Goal: Information Seeking & Learning: Learn about a topic

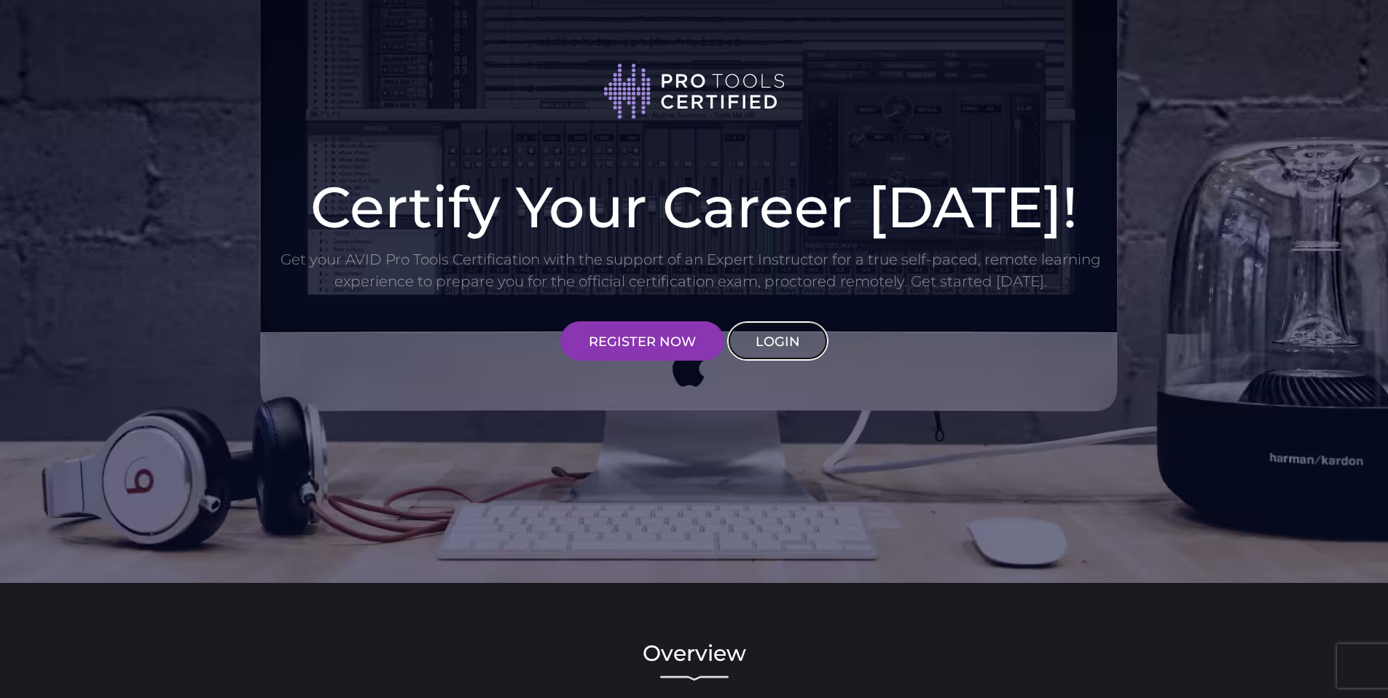
click at [779, 341] on link "LOGIN" at bounding box center [777, 340] width 101 height 39
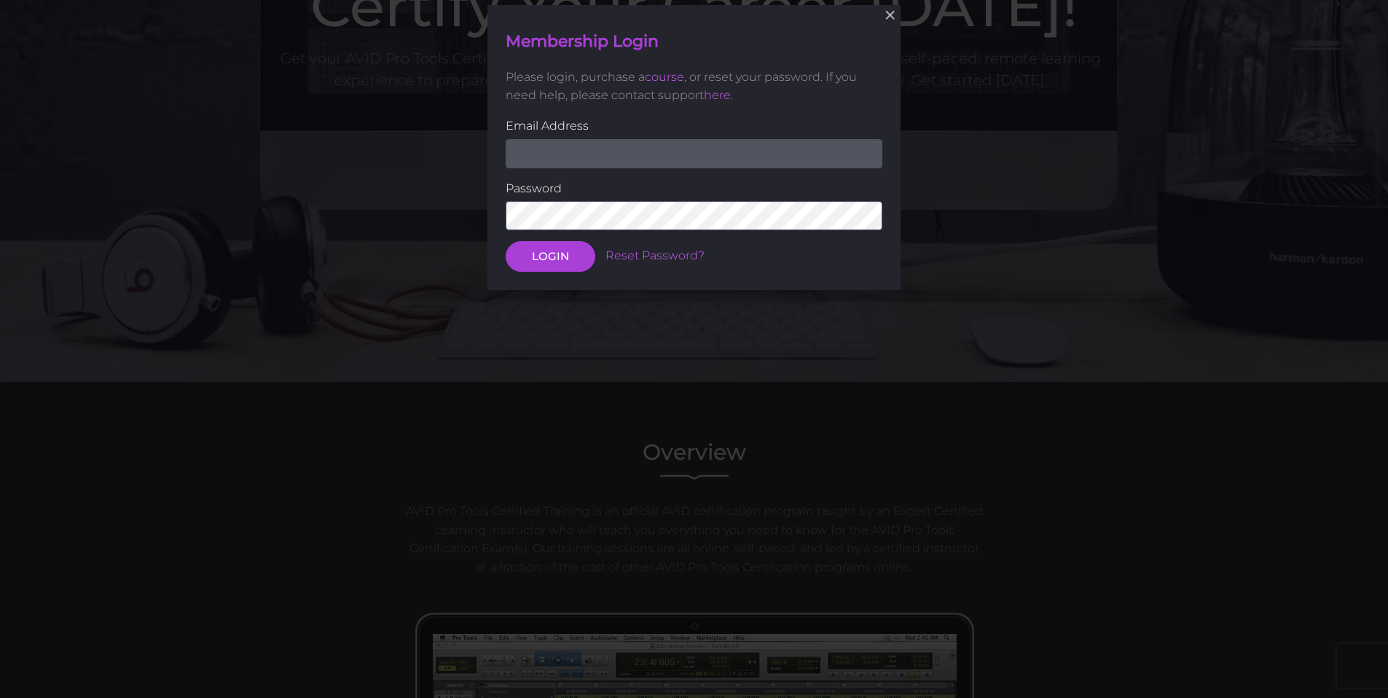
scroll to position [202, 0]
click at [738, 153] on input "email" at bounding box center [693, 152] width 377 height 29
type input "[EMAIL_ADDRESS][DOMAIN_NAME]"
click at [533, 244] on button "LOGIN" at bounding box center [550, 256] width 90 height 31
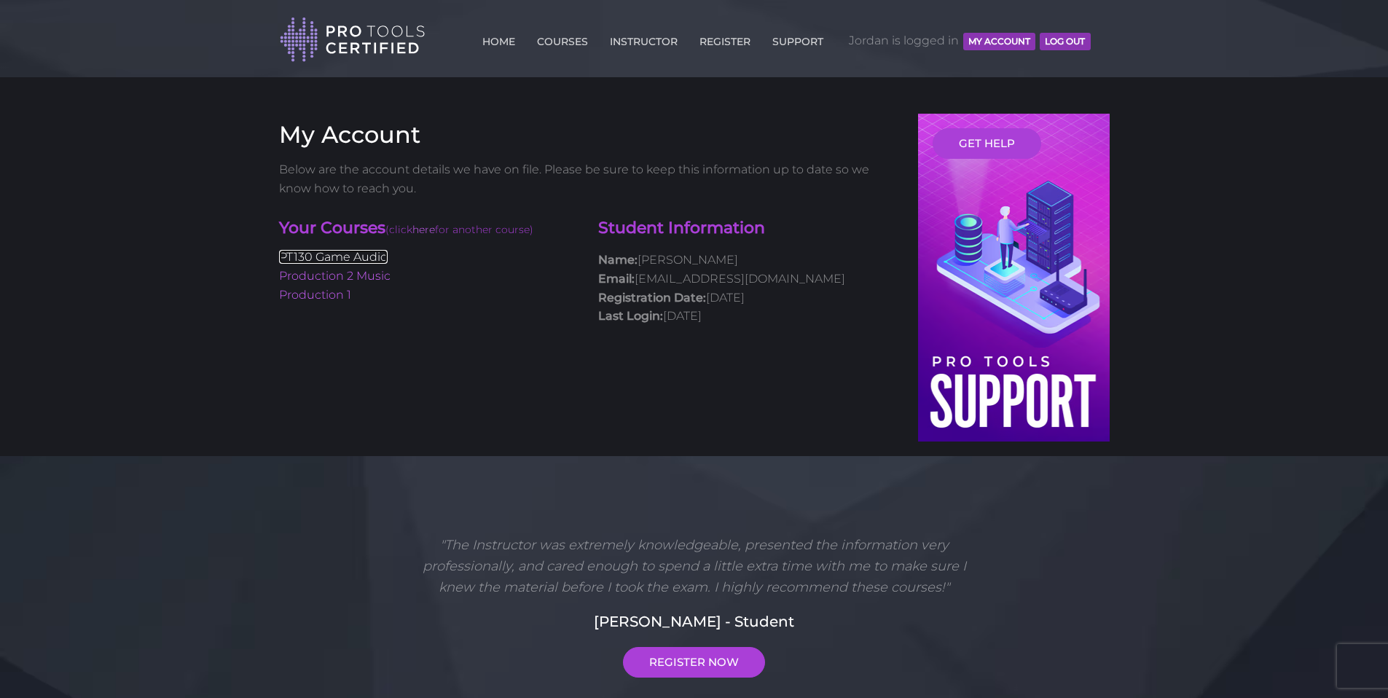
click at [375, 259] on link "PT130 Game Audio" at bounding box center [333, 257] width 109 height 14
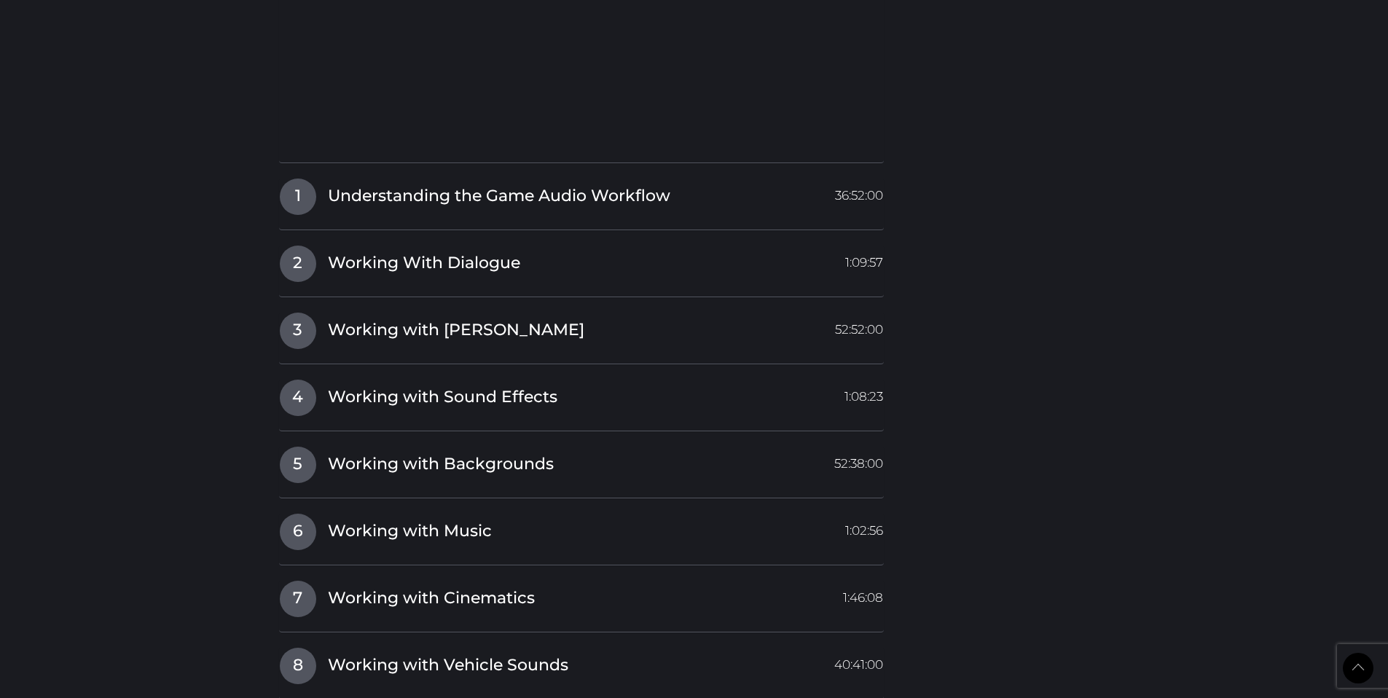
scroll to position [1690, 0]
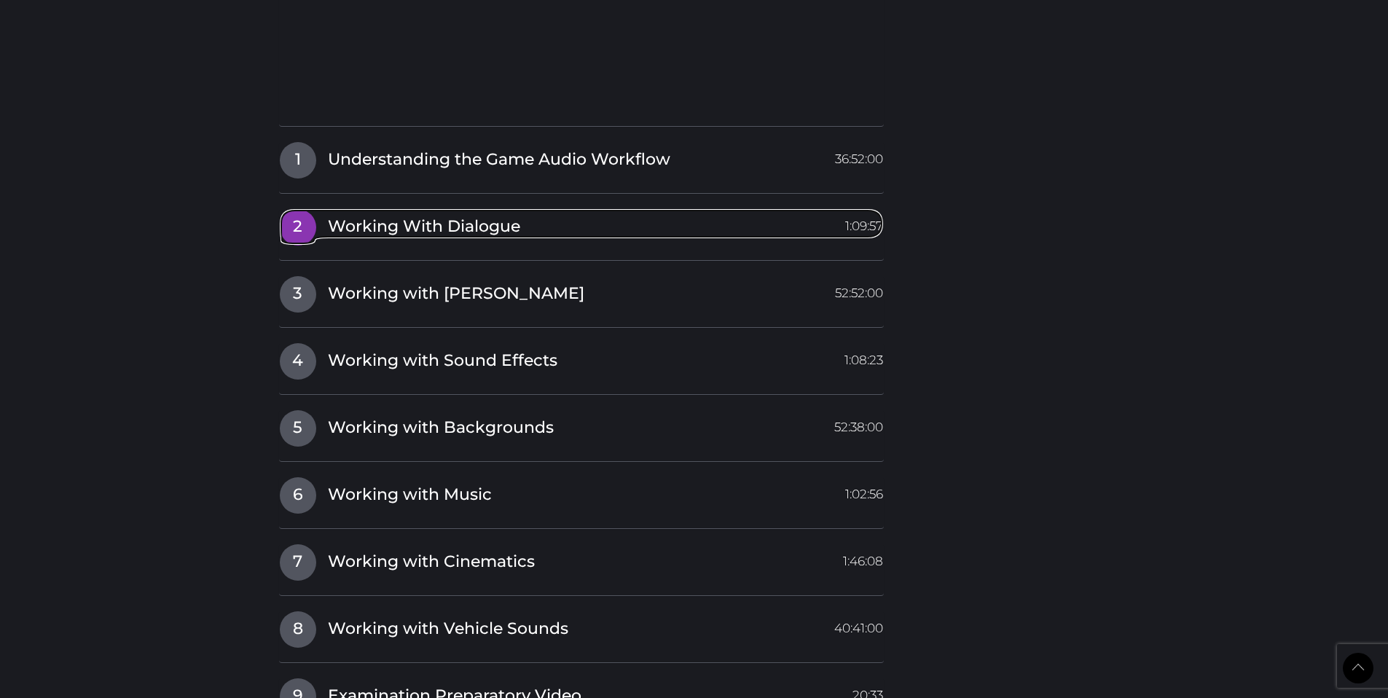
click at [372, 232] on span "Working With Dialogue" at bounding box center [424, 227] width 192 height 23
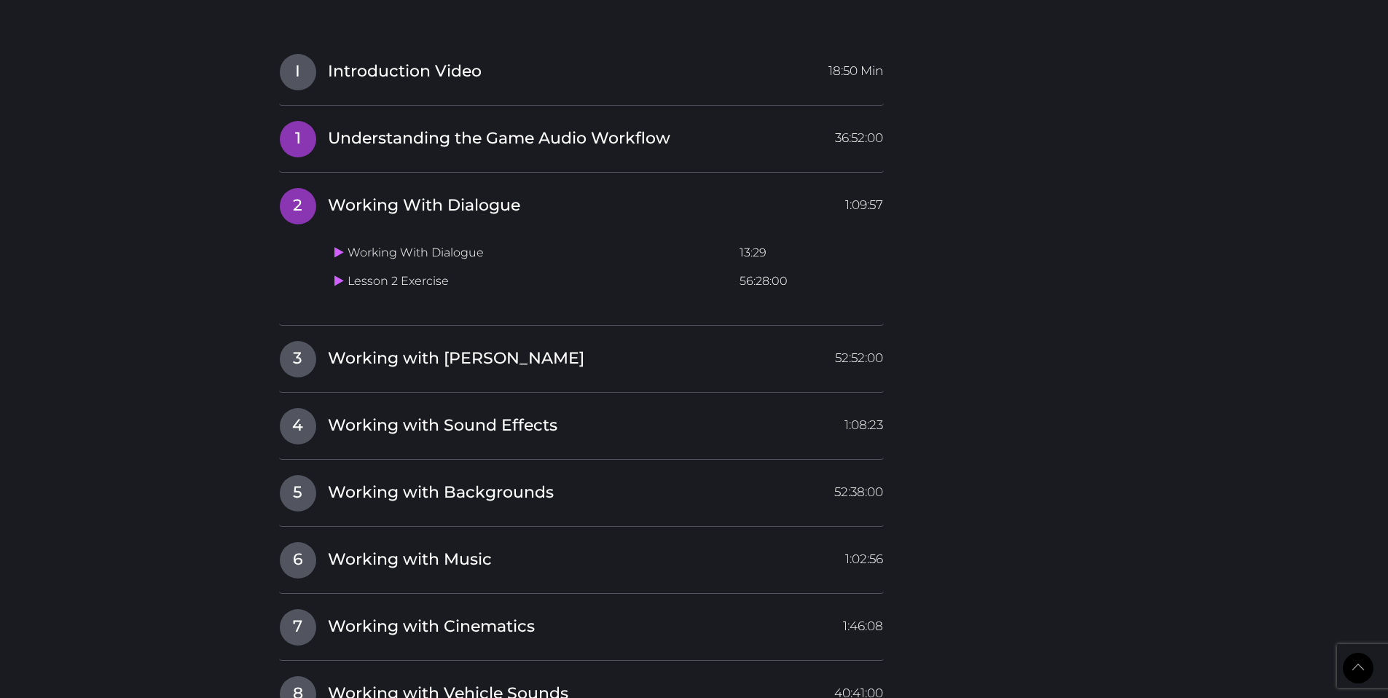
scroll to position [1398, 0]
